Goal: Task Accomplishment & Management: Use online tool/utility

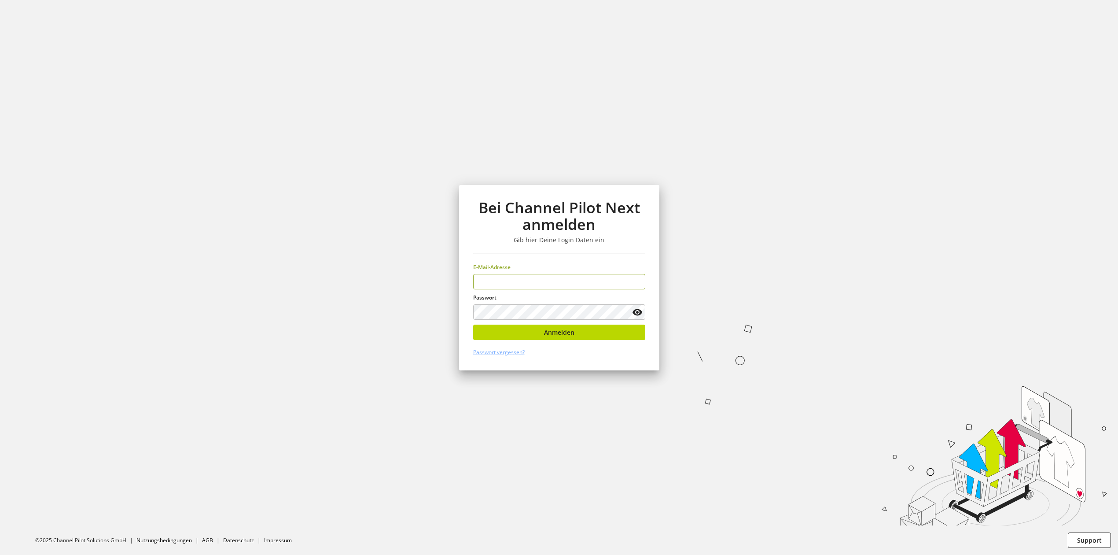
click at [526, 282] on input "email" at bounding box center [559, 281] width 172 height 15
click at [512, 280] on input "email" at bounding box center [559, 281] width 172 height 15
type input "**********"
click at [505, 326] on button "Anmelden" at bounding box center [559, 331] width 172 height 15
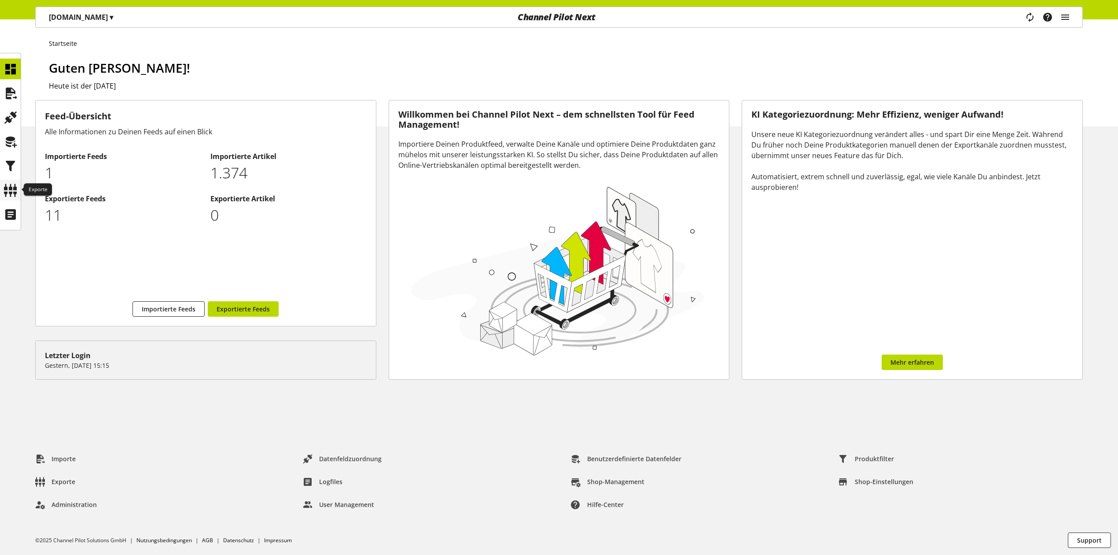
click at [5, 184] on icon at bounding box center [11, 190] width 14 height 18
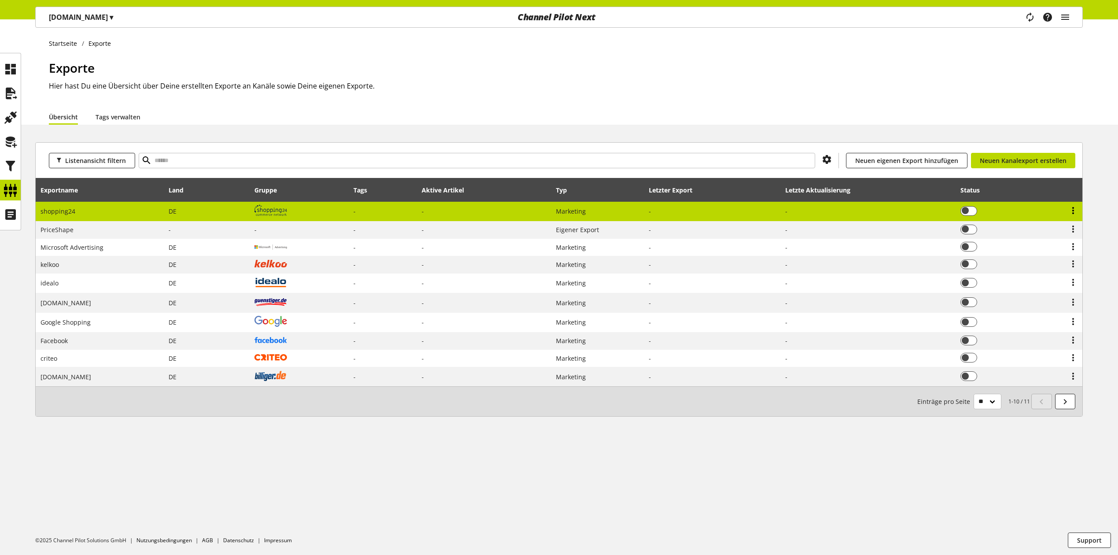
click at [1074, 203] on icon at bounding box center [1073, 211] width 11 height 16
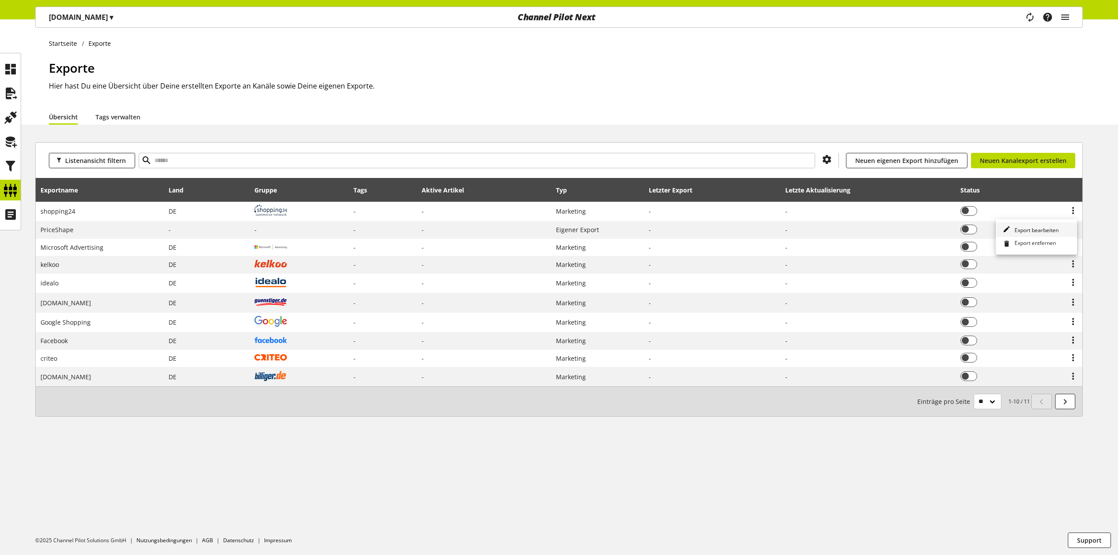
click at [1046, 228] on span "Export bearbeiten" at bounding box center [1035, 229] width 48 height 7
